Goal: Task Accomplishment & Management: Manage account settings

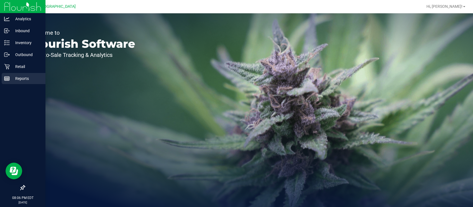
click at [25, 81] on p "Reports" at bounding box center [26, 78] width 33 height 7
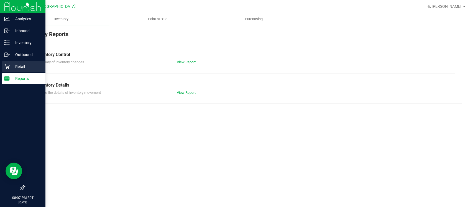
click at [21, 68] on p "Retail" at bounding box center [26, 66] width 33 height 7
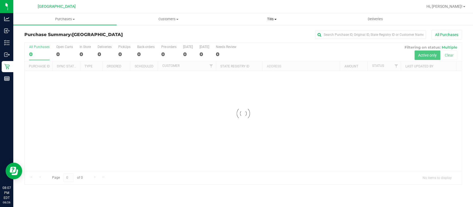
click at [275, 20] on span "Tills" at bounding box center [272, 19] width 103 height 5
click at [257, 35] on li "Manage tills" at bounding box center [271, 33] width 103 height 7
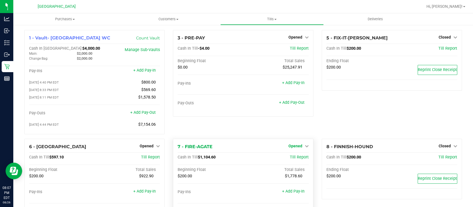
click at [299, 147] on link "Opened" at bounding box center [299, 146] width 20 height 4
click at [293, 157] on link "Close Till" at bounding box center [296, 157] width 15 height 4
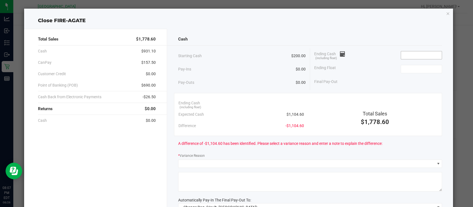
click at [430, 53] on input at bounding box center [421, 55] width 41 height 8
click at [418, 67] on input at bounding box center [421, 69] width 41 height 8
type input "$200.00"
click at [403, 54] on input at bounding box center [421, 55] width 41 height 8
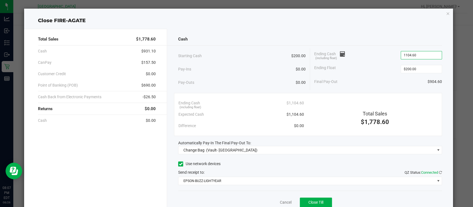
type input "$1,104.60"
click at [343, 80] on div "Final Pay-Out $904.60" at bounding box center [378, 81] width 128 height 11
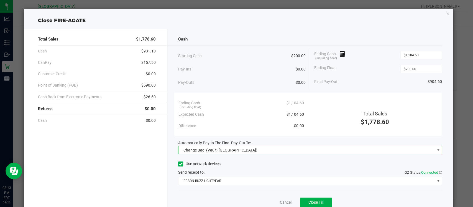
click at [217, 149] on span "(Vault- [GEOGRAPHIC_DATA])" at bounding box center [231, 150] width 51 height 4
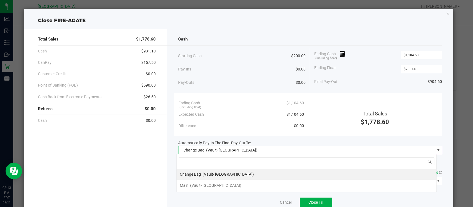
scroll to position [8, 260]
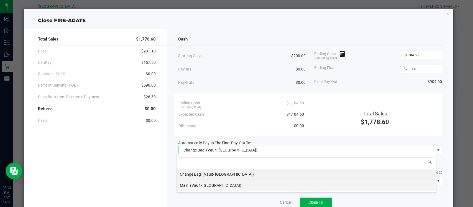
click at [204, 185] on span "(Vault- [GEOGRAPHIC_DATA])" at bounding box center [215, 185] width 51 height 4
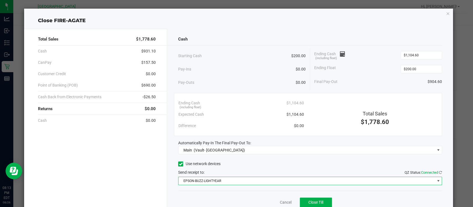
click at [200, 182] on span "EPSON-BUZZ-LIGHTYEAR" at bounding box center [306, 181] width 256 height 8
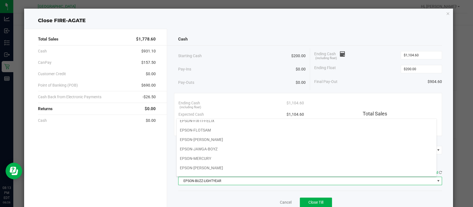
scroll to position [52, 0]
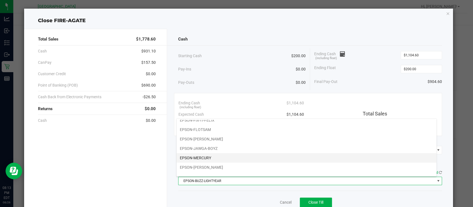
click at [220, 155] on li "EPSON-MERCURY" at bounding box center [307, 157] width 260 height 9
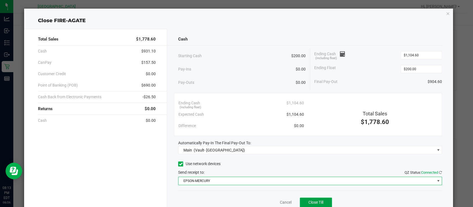
click at [308, 200] on span "Close Till" at bounding box center [315, 202] width 15 height 4
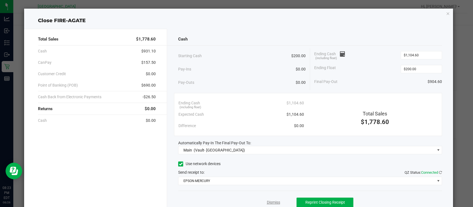
click at [270, 201] on link "Dismiss" at bounding box center [273, 202] width 13 height 6
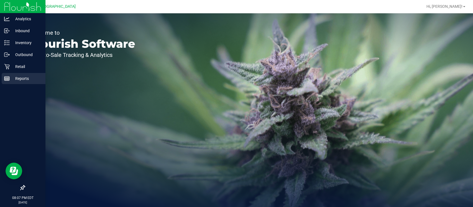
click at [29, 81] on p "Reports" at bounding box center [26, 78] width 33 height 7
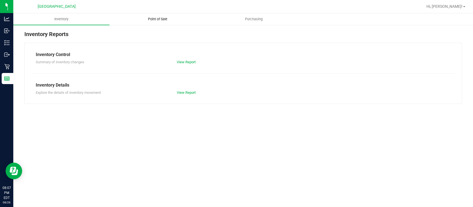
click at [157, 18] on span "Point of Sale" at bounding box center [158, 19] width 34 height 5
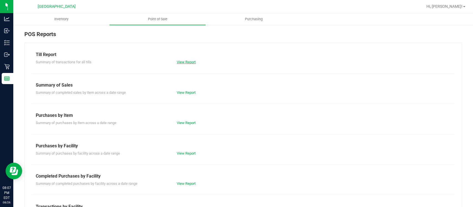
click at [185, 62] on link "View Report" at bounding box center [186, 62] width 19 height 4
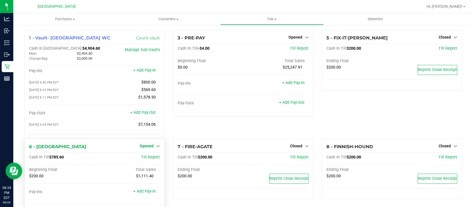
click at [142, 146] on span "Opened" at bounding box center [147, 146] width 14 height 4
click at [150, 157] on link "Close Till" at bounding box center [147, 157] width 15 height 4
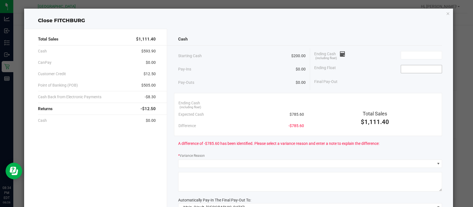
click at [423, 66] on input at bounding box center [421, 69] width 41 height 8
type input "$200.00"
click at [410, 57] on input at bounding box center [421, 55] width 41 height 8
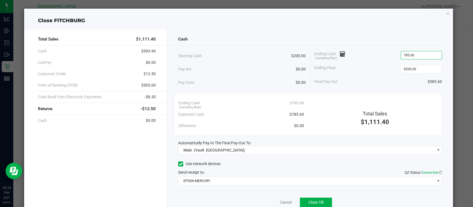
type input "$785.60"
click at [363, 78] on div "Final Pay-Out $585.60" at bounding box center [378, 81] width 128 height 11
click at [320, 201] on button "Close Till" at bounding box center [316, 202] width 32 height 10
click at [269, 200] on link "Dismiss" at bounding box center [273, 202] width 13 height 6
